Goal: Task Accomplishment & Management: Use online tool/utility

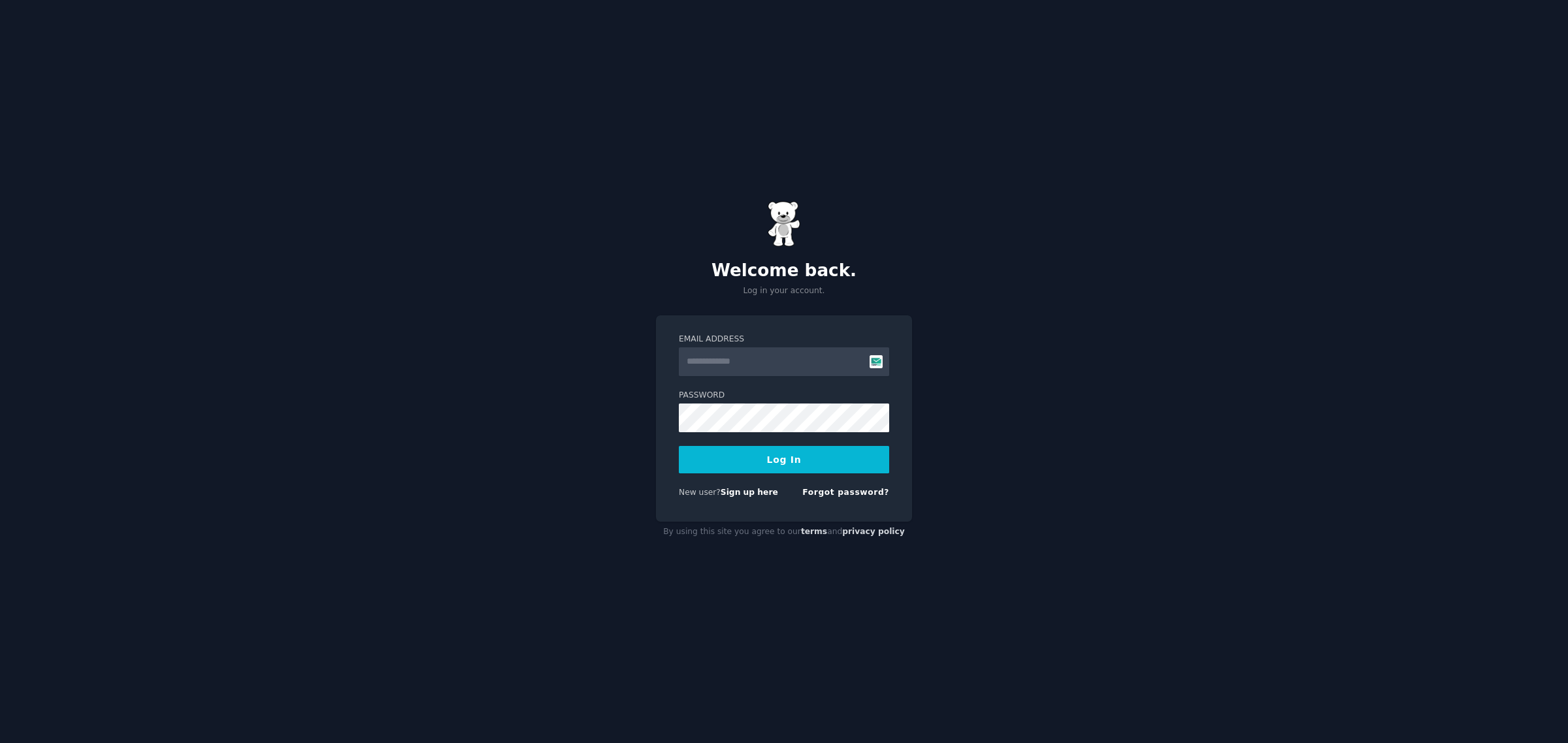
click at [770, 360] on input "Email Address" at bounding box center [784, 362] width 211 height 28
click at [718, 399] on label "Password" at bounding box center [784, 396] width 211 height 12
click at [743, 371] on input "Email Address" at bounding box center [784, 362] width 211 height 28
click at [880, 360] on input "Email Address" at bounding box center [784, 362] width 211 height 28
click at [791, 372] on input "Email Address" at bounding box center [784, 362] width 211 height 28
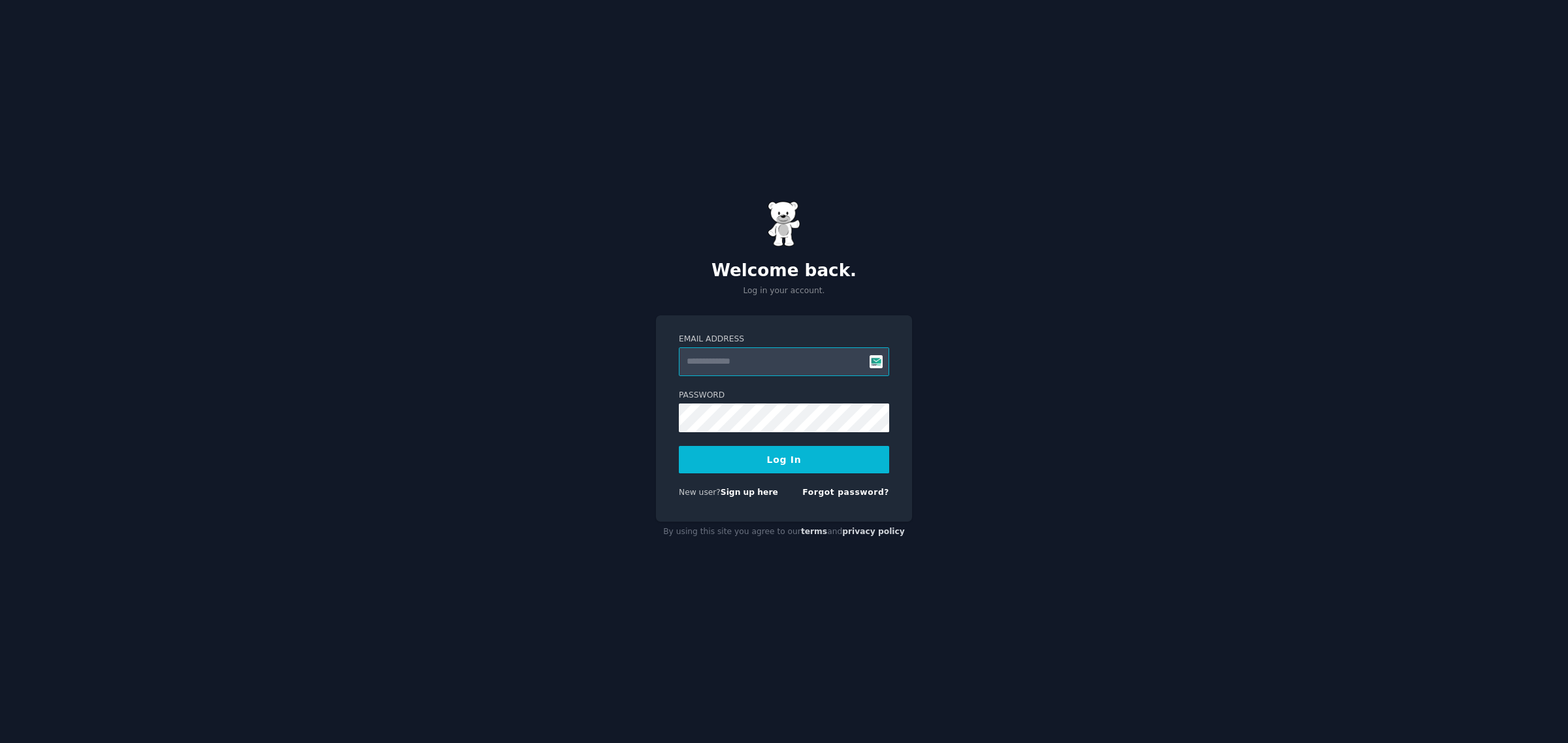
drag, startPoint x: 794, startPoint y: 364, endPoint x: 687, endPoint y: 350, distance: 107.9
click at [687, 350] on input "Email Address" at bounding box center [784, 362] width 211 height 28
type input "**********"
click at [825, 458] on button "Log In" at bounding box center [784, 460] width 211 height 28
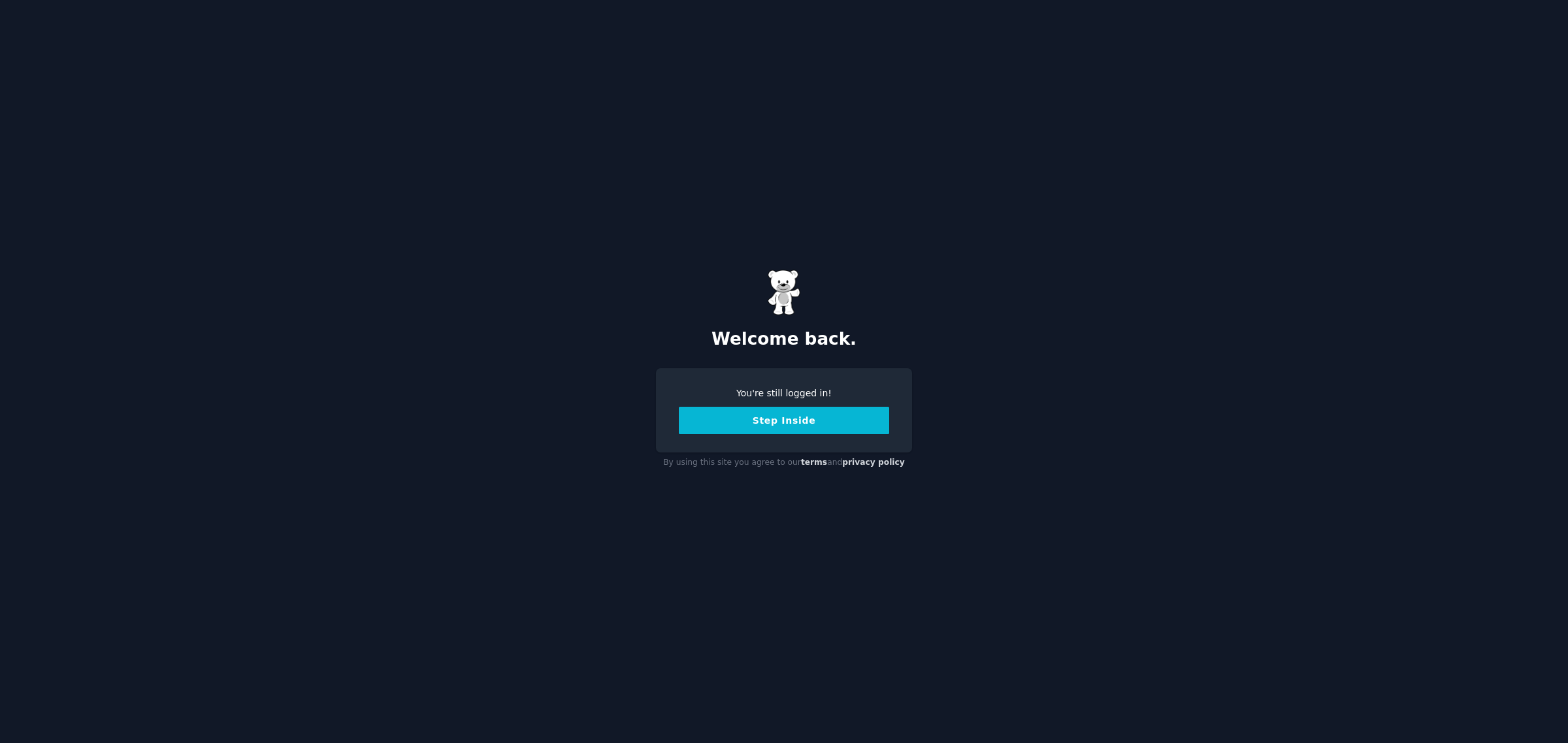
click at [689, 429] on button "Step Inside" at bounding box center [784, 420] width 211 height 28
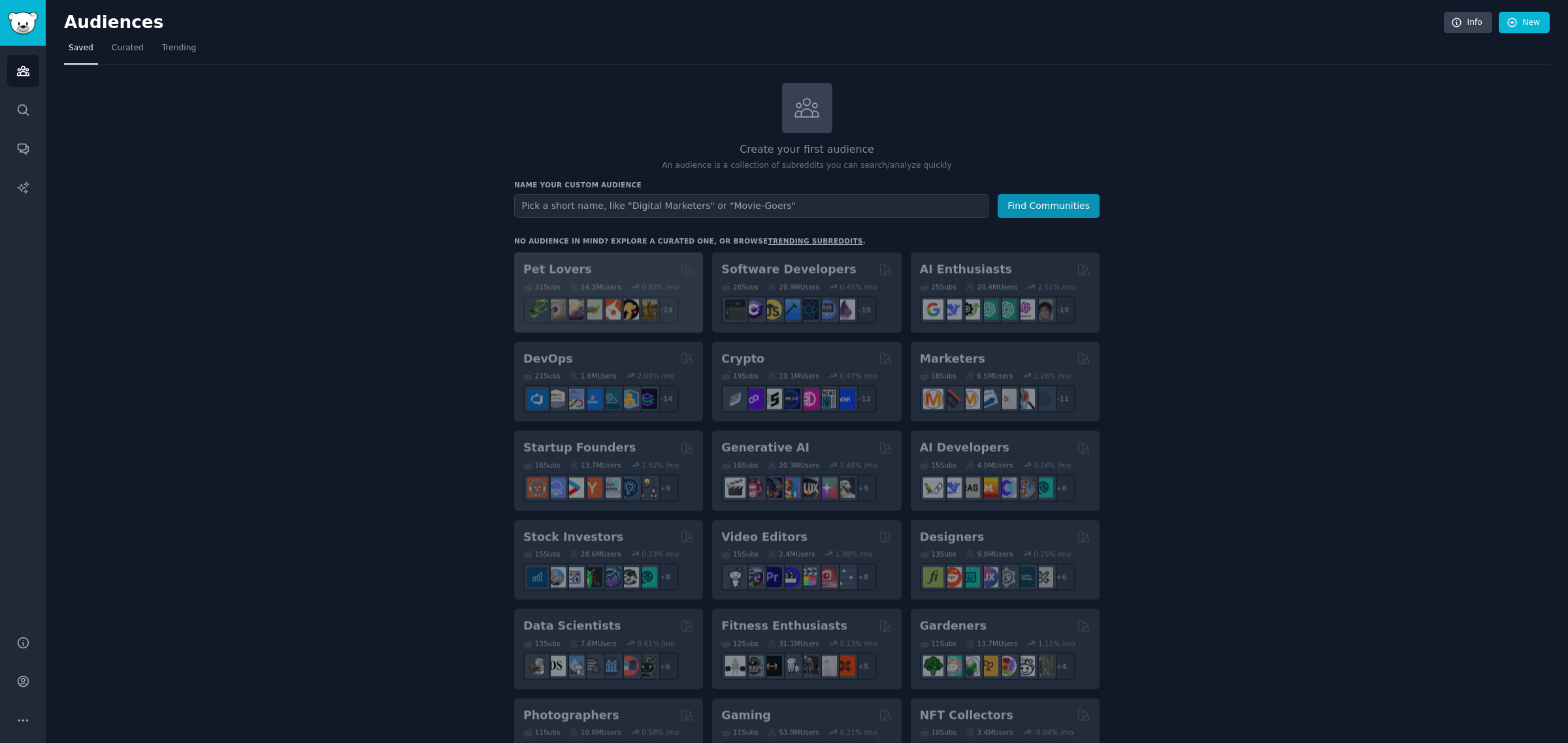
drag, startPoint x: 646, startPoint y: 209, endPoint x: 623, endPoint y: 260, distance: 55.9
click at [646, 207] on input "text" at bounding box center [751, 206] width 474 height 24
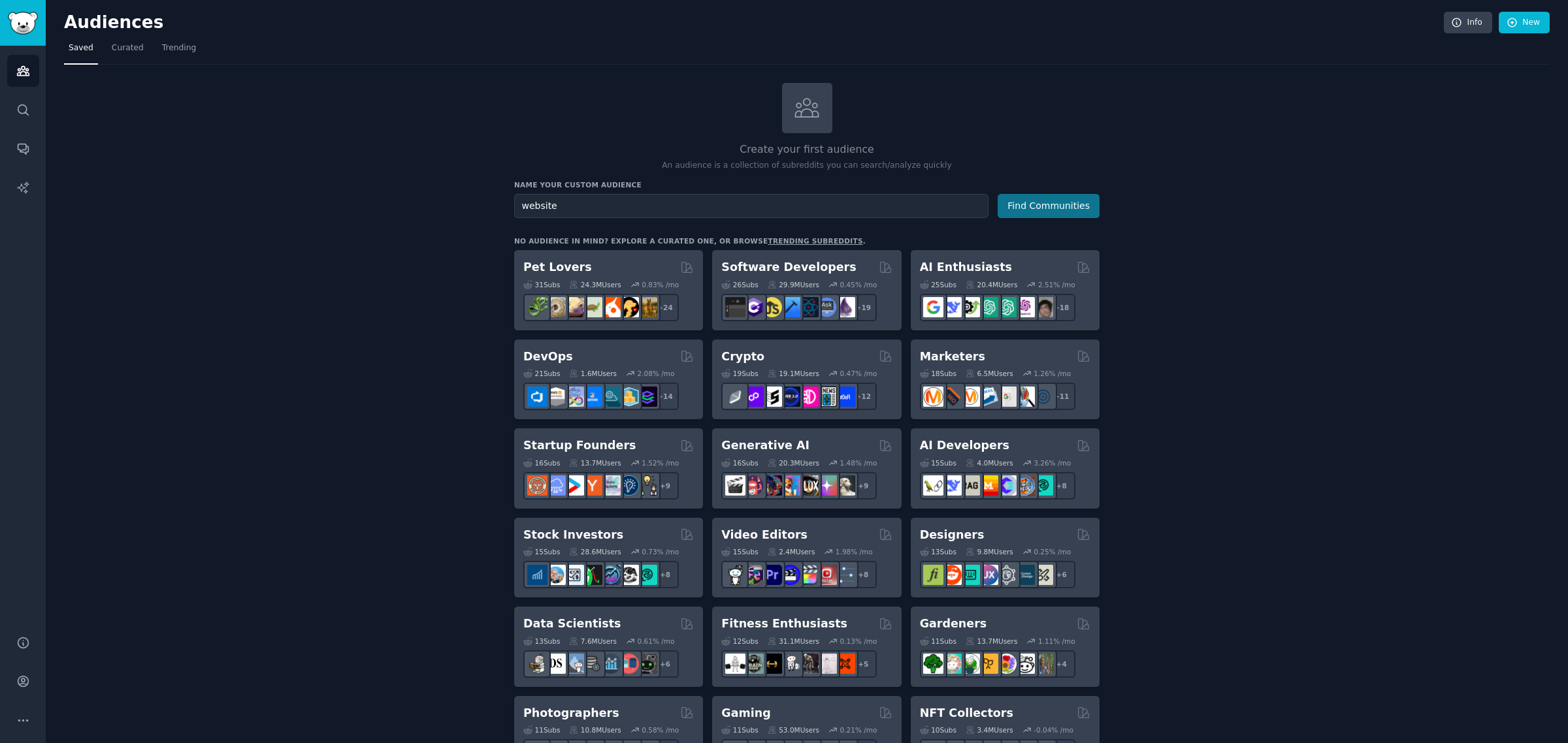
type input "website"
click at [1053, 206] on button "Find Communities" at bounding box center [1049, 206] width 102 height 24
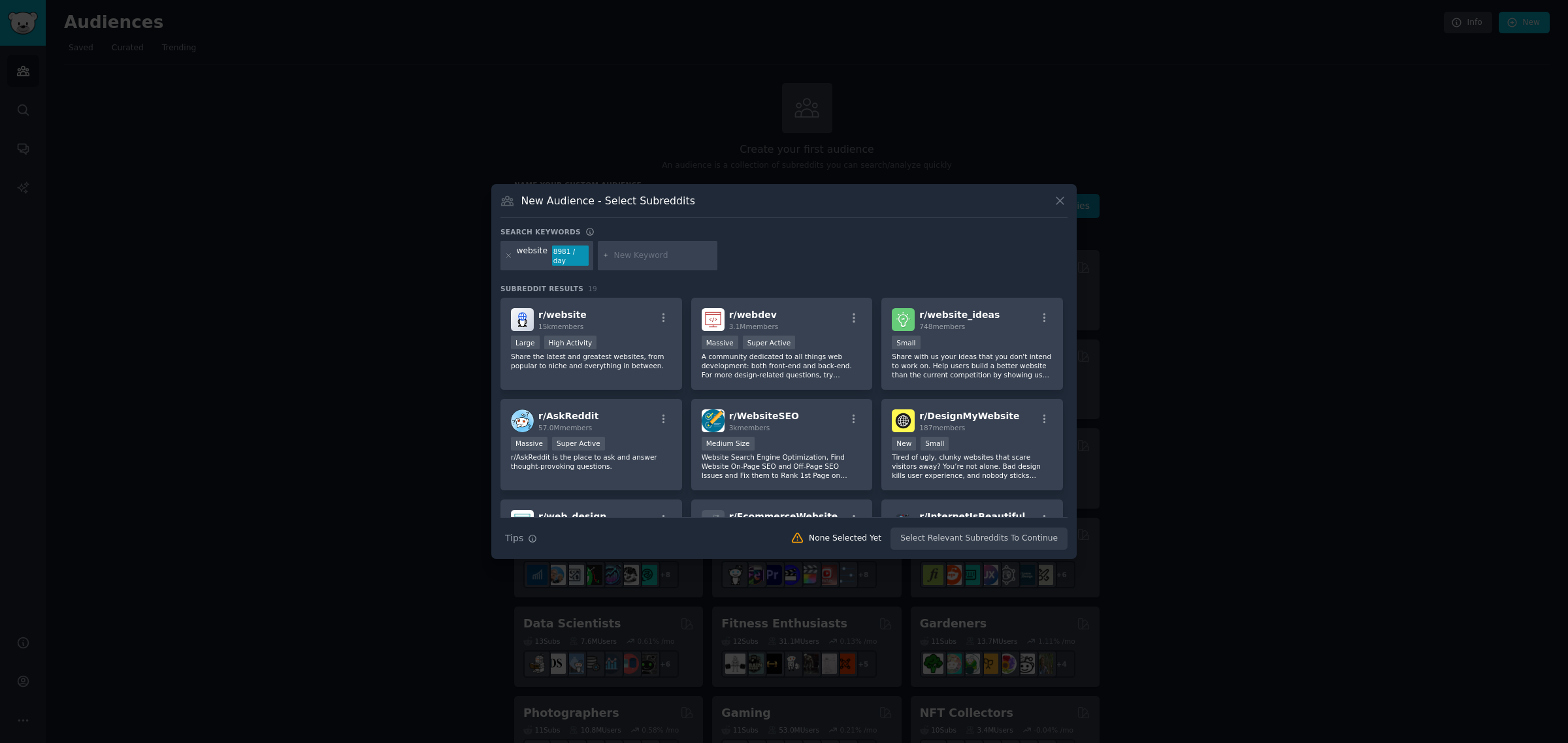
click at [638, 265] on div at bounding box center [658, 256] width 120 height 30
click at [638, 262] on input "text" at bounding box center [663, 256] width 100 height 12
type input "hotels"
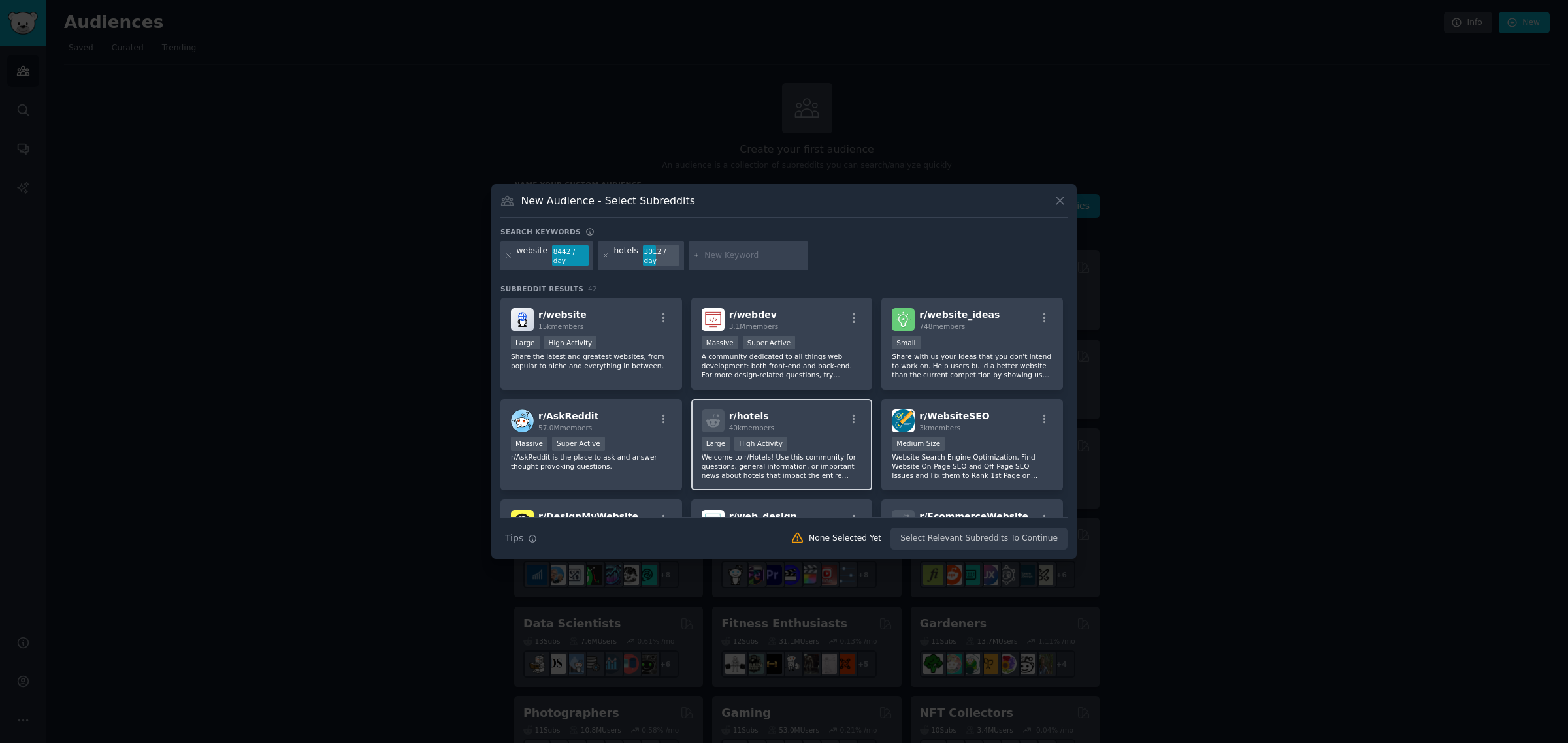
click at [850, 441] on div ">= 80th percentile for submissions / day Large High Activity" at bounding box center [782, 445] width 161 height 17
click at [1018, 533] on button "Create Audience" at bounding box center [1024, 538] width 86 height 23
